Goal: Task Accomplishment & Management: Manage account settings

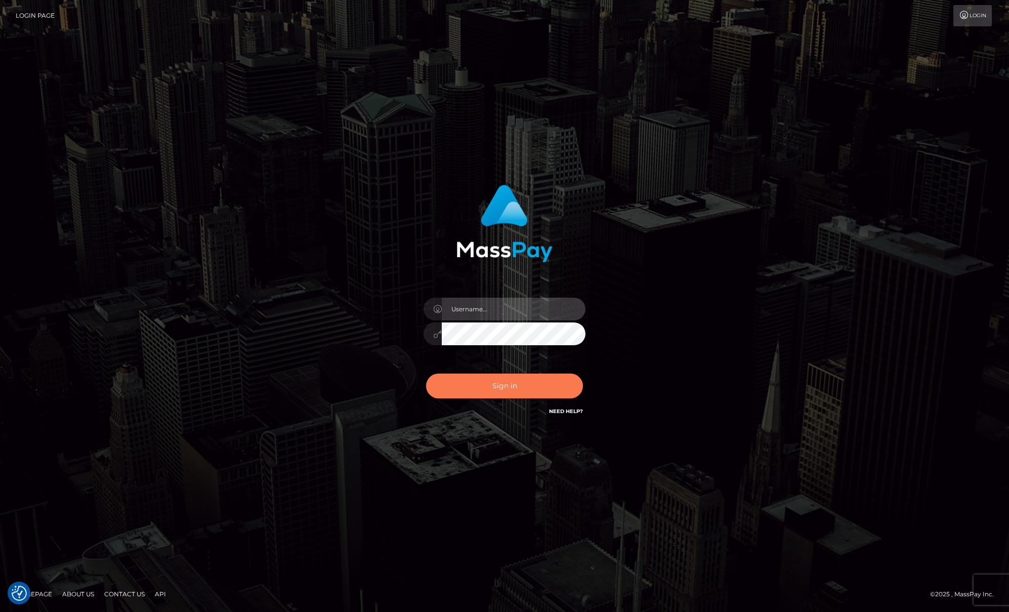
type input "[PERSON_NAME]"
click at [486, 386] on button "Sign in" at bounding box center [504, 386] width 157 height 25
type input "Josue perales"
click at [485, 390] on button "Sign in" at bounding box center [504, 386] width 157 height 25
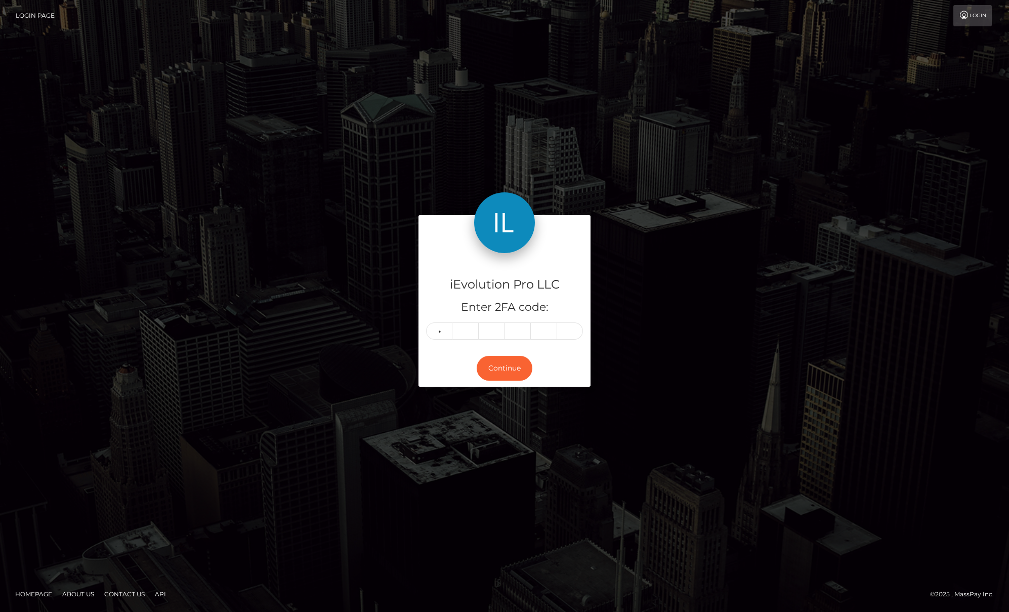
type input "3"
type input "5"
type input "4"
type input "1"
type input "5"
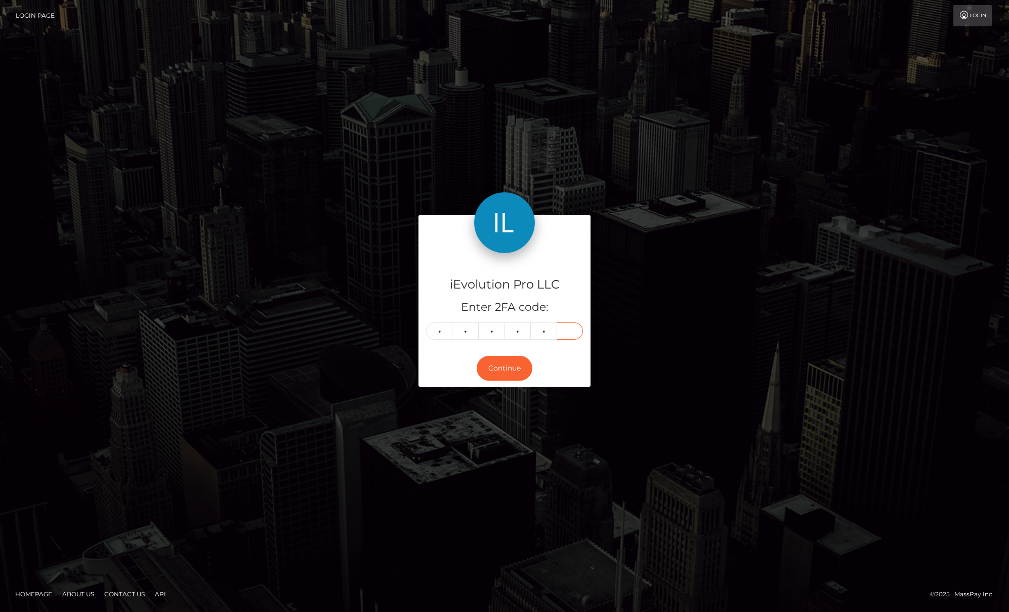
type input "6"
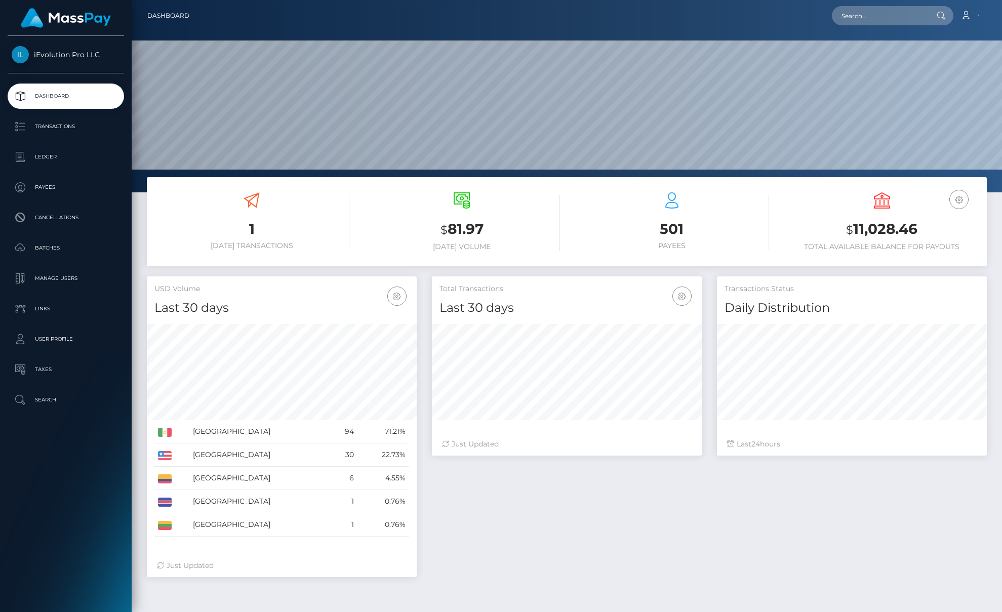
scroll to position [180, 270]
